Goal: Entertainment & Leisure: Consume media (video, audio)

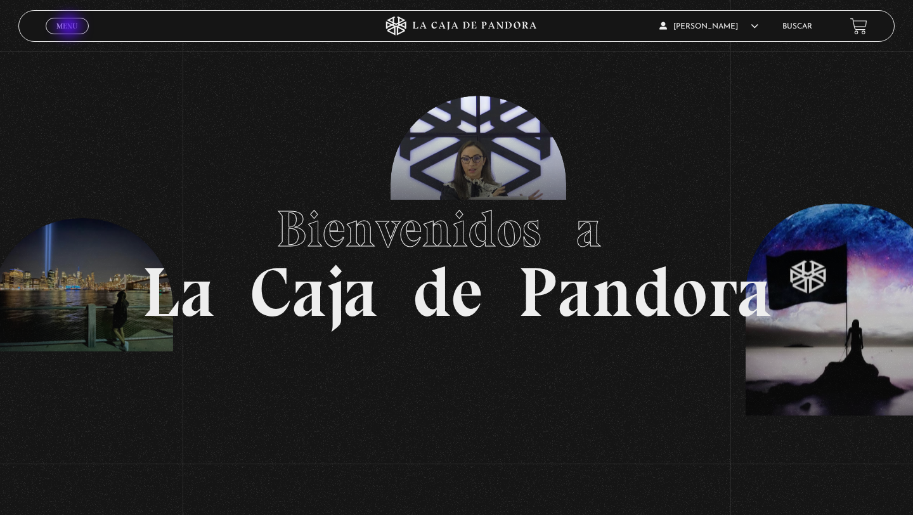
click at [70, 27] on span "Menu" at bounding box center [66, 26] width 21 height 8
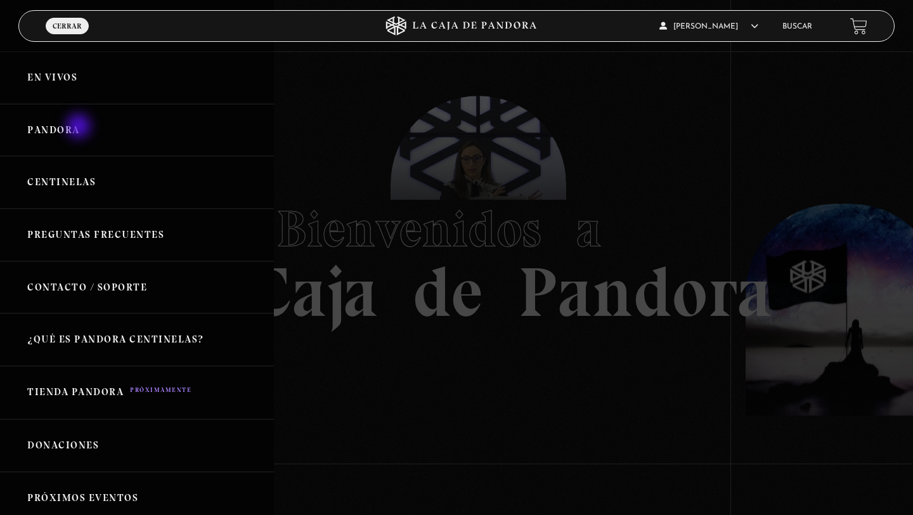
click at [80, 127] on link "Pandora" at bounding box center [137, 130] width 274 height 53
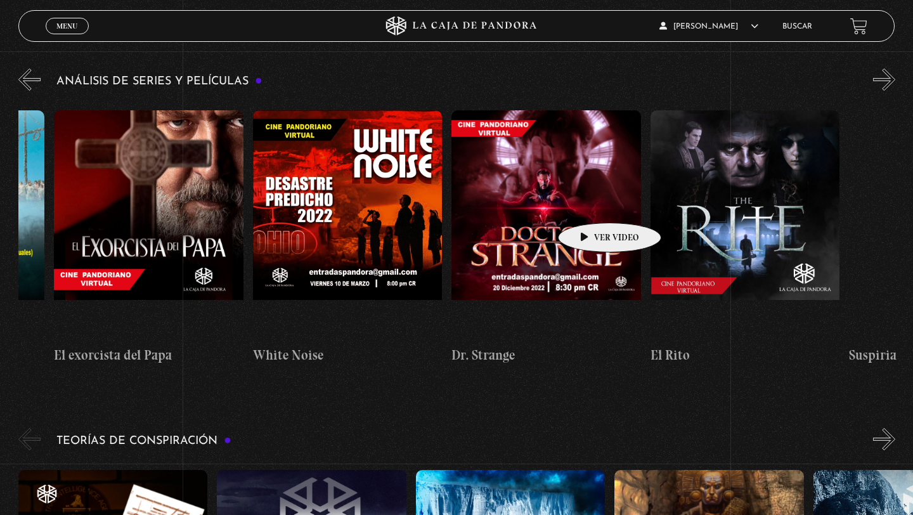
scroll to position [0, 1158]
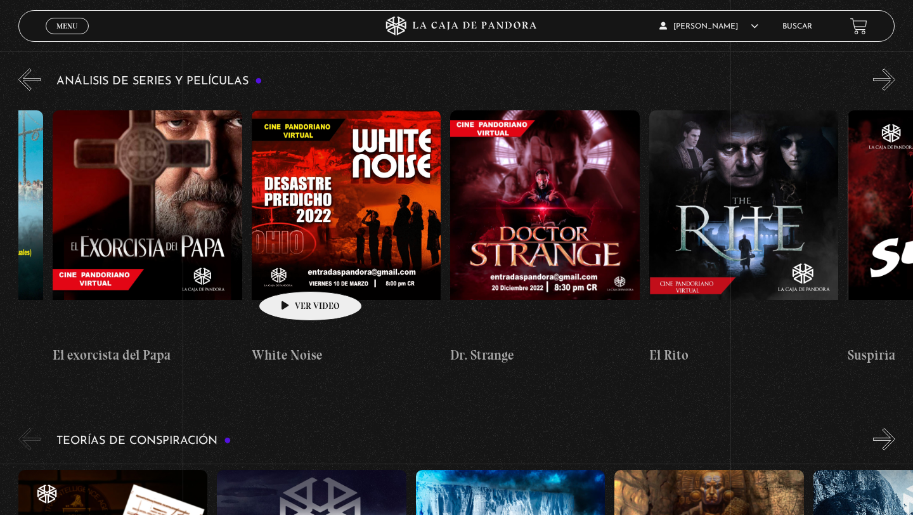
click at [290, 345] on h4 "White Noise" at bounding box center [347, 355] width 190 height 20
